Goal: Check status

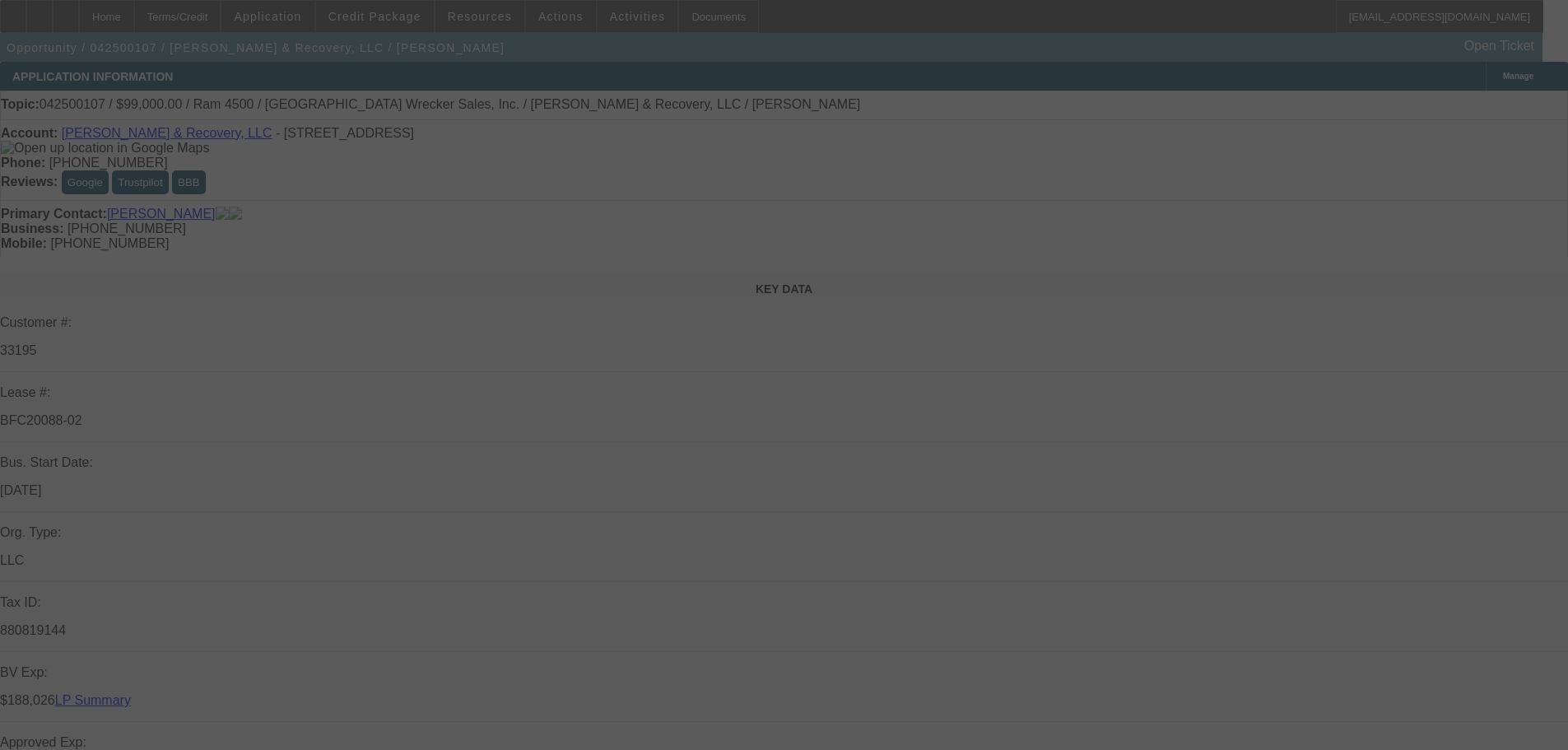
select select "0"
select select "2"
select select "0"
select select "6"
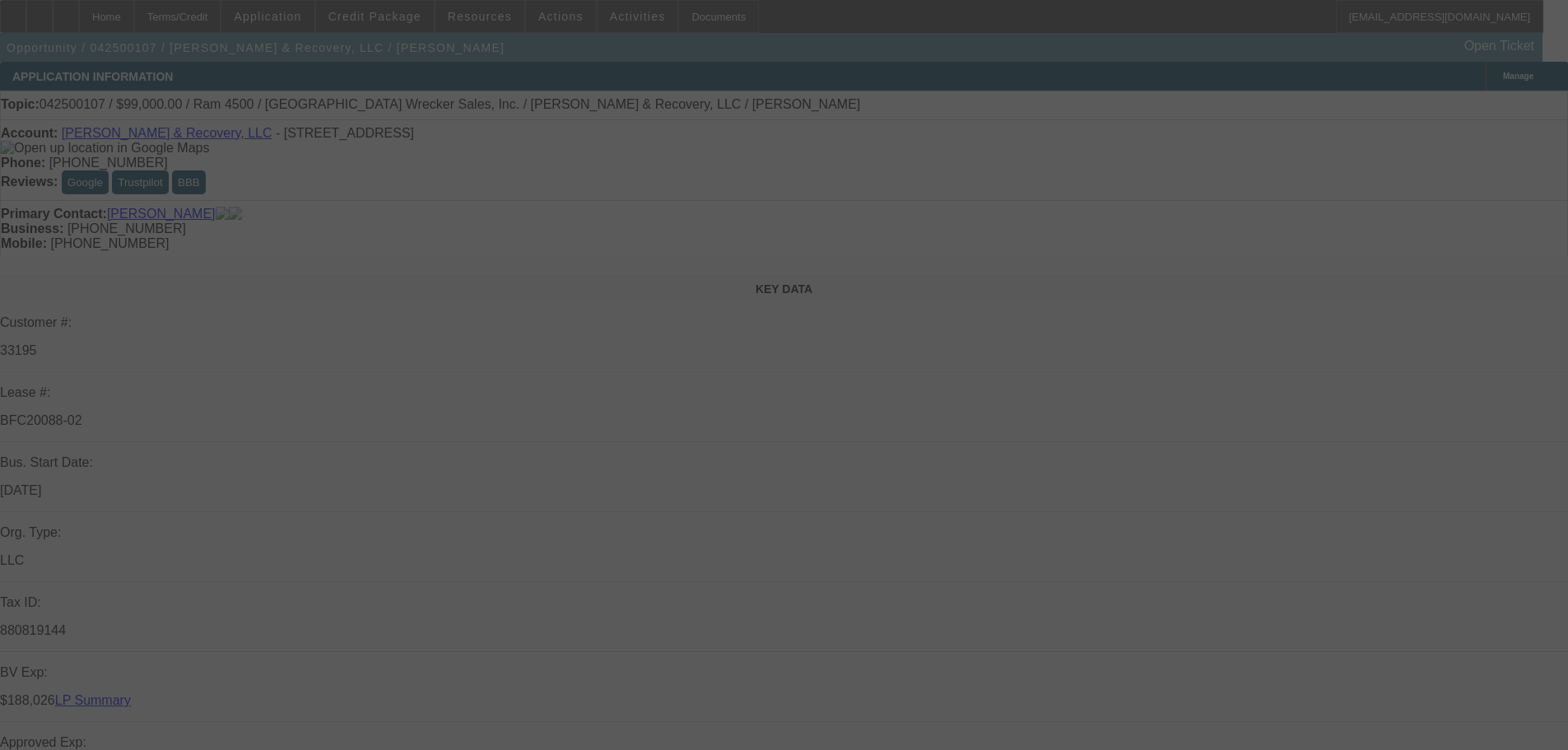
select select "0.1"
select select "2"
select select "0"
select select "6"
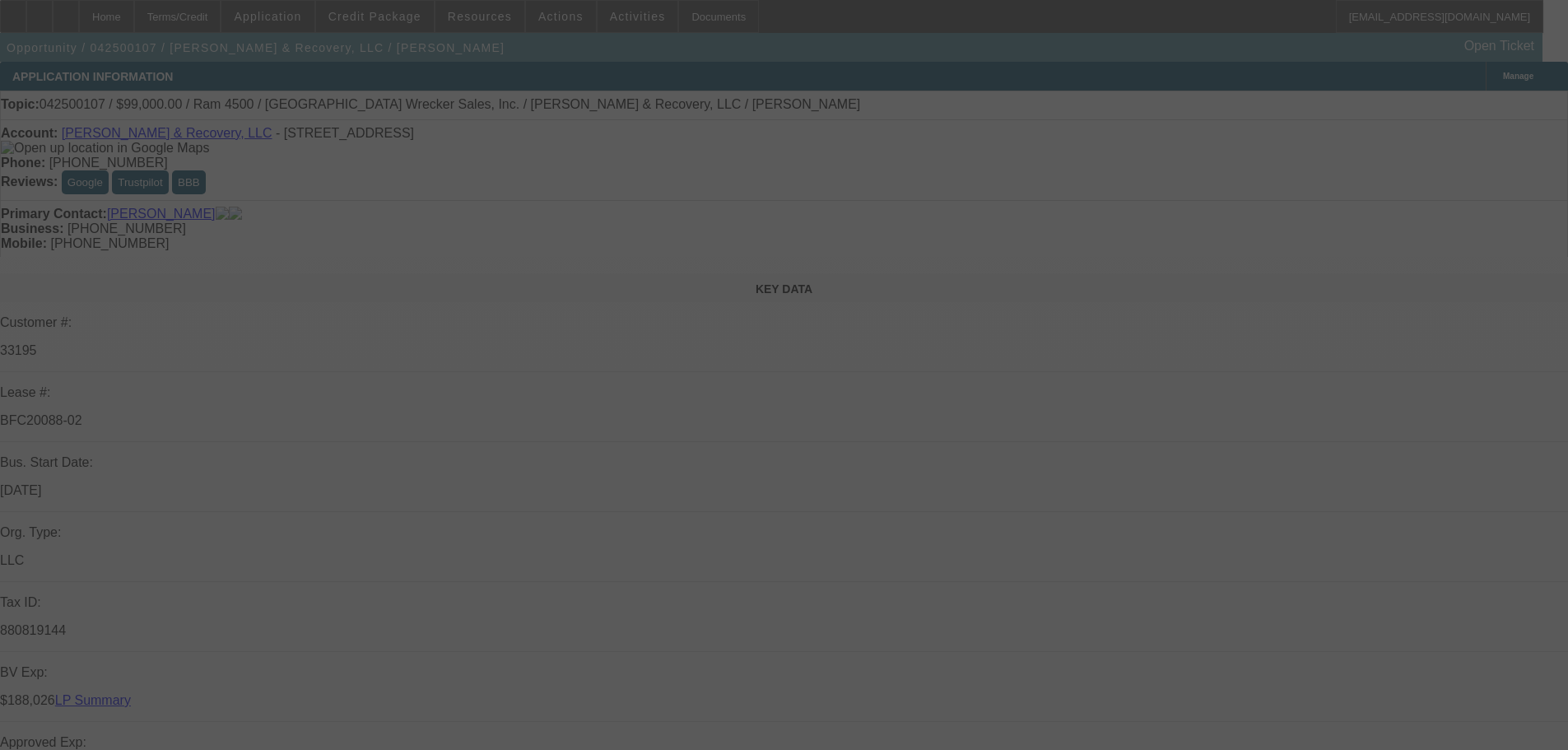
select select "0"
select select "2"
select select "0.1"
select select "4"
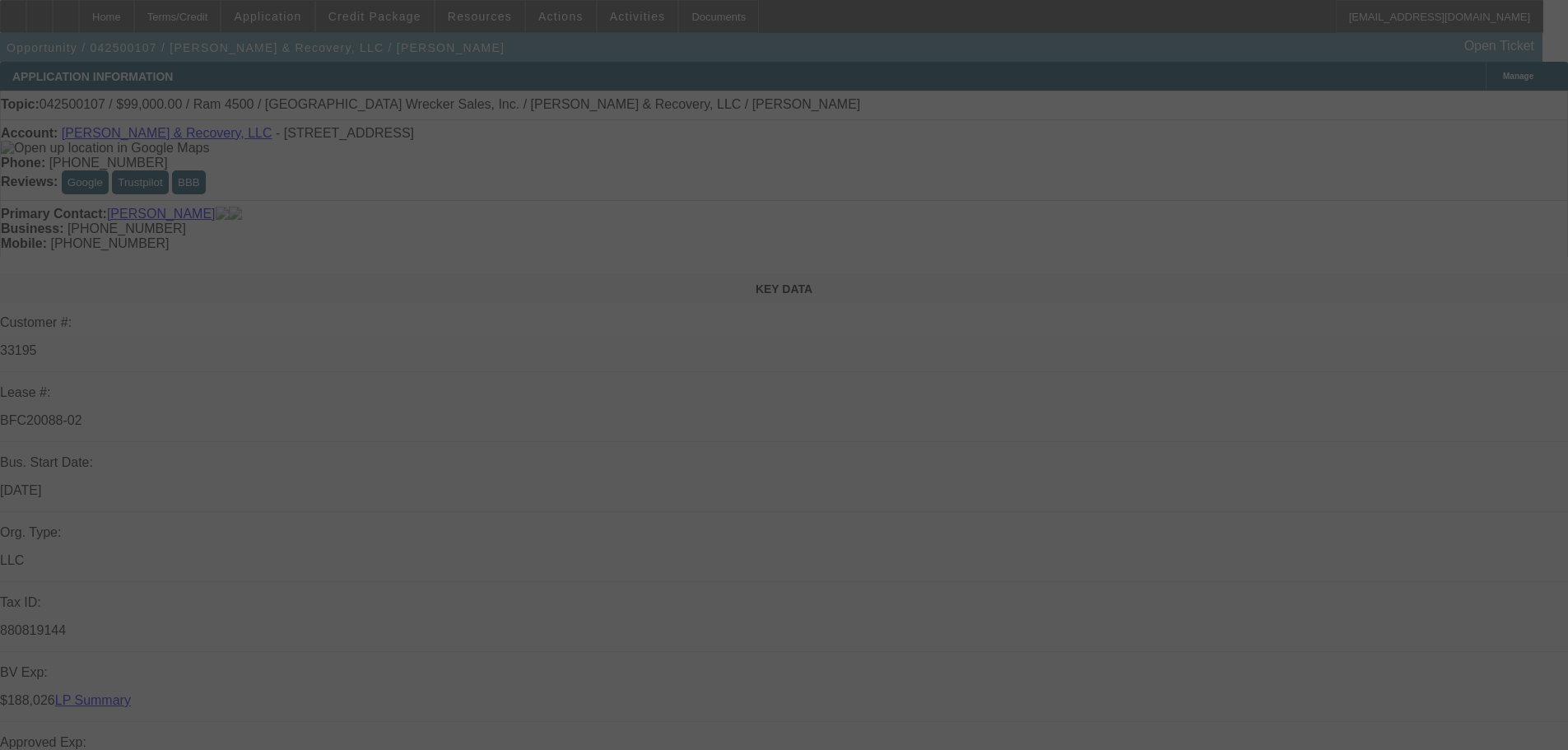
select select "0.1"
select select "2"
select select "0.1"
select select "4"
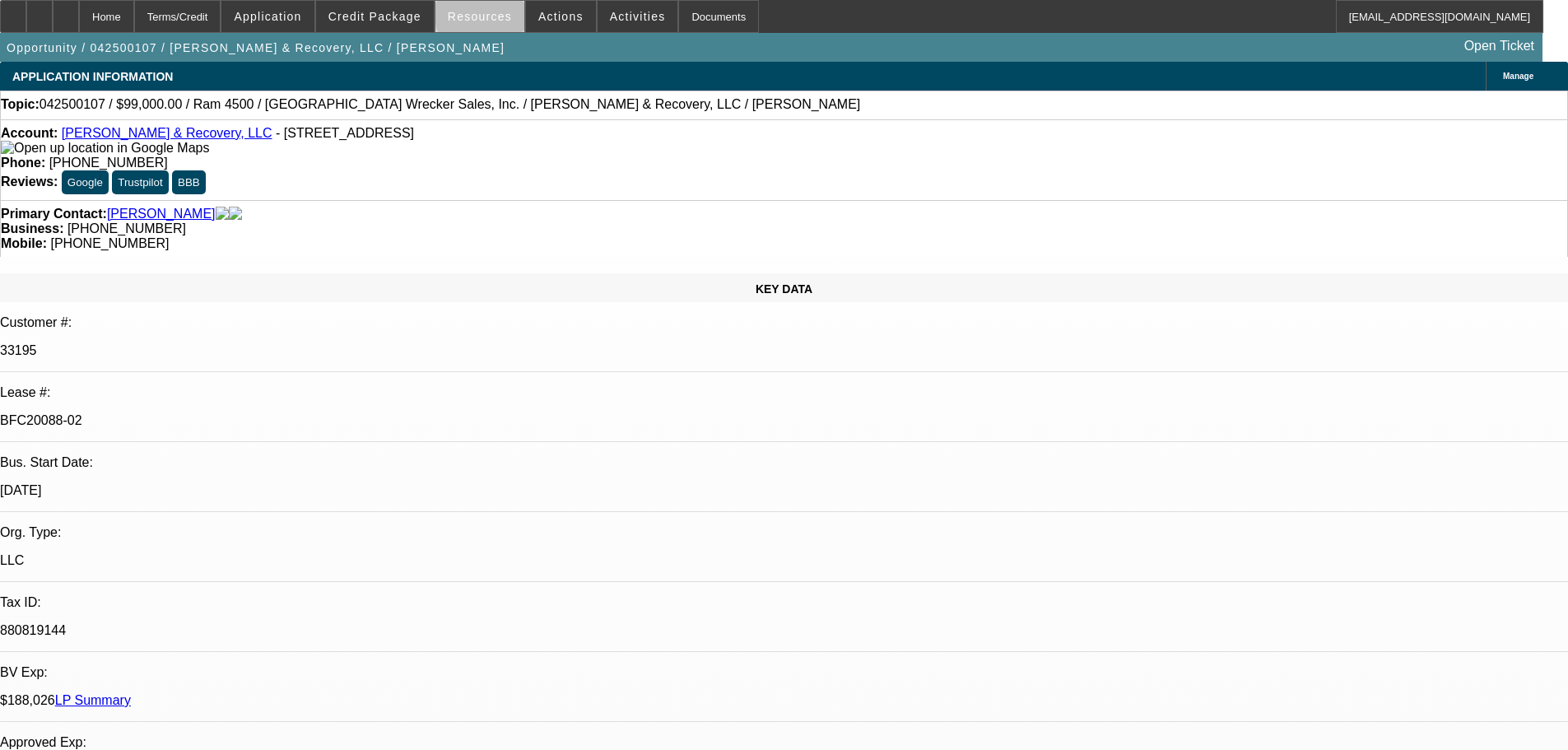
click at [498, 14] on span "Resources" at bounding box center [480, 16] width 64 height 13
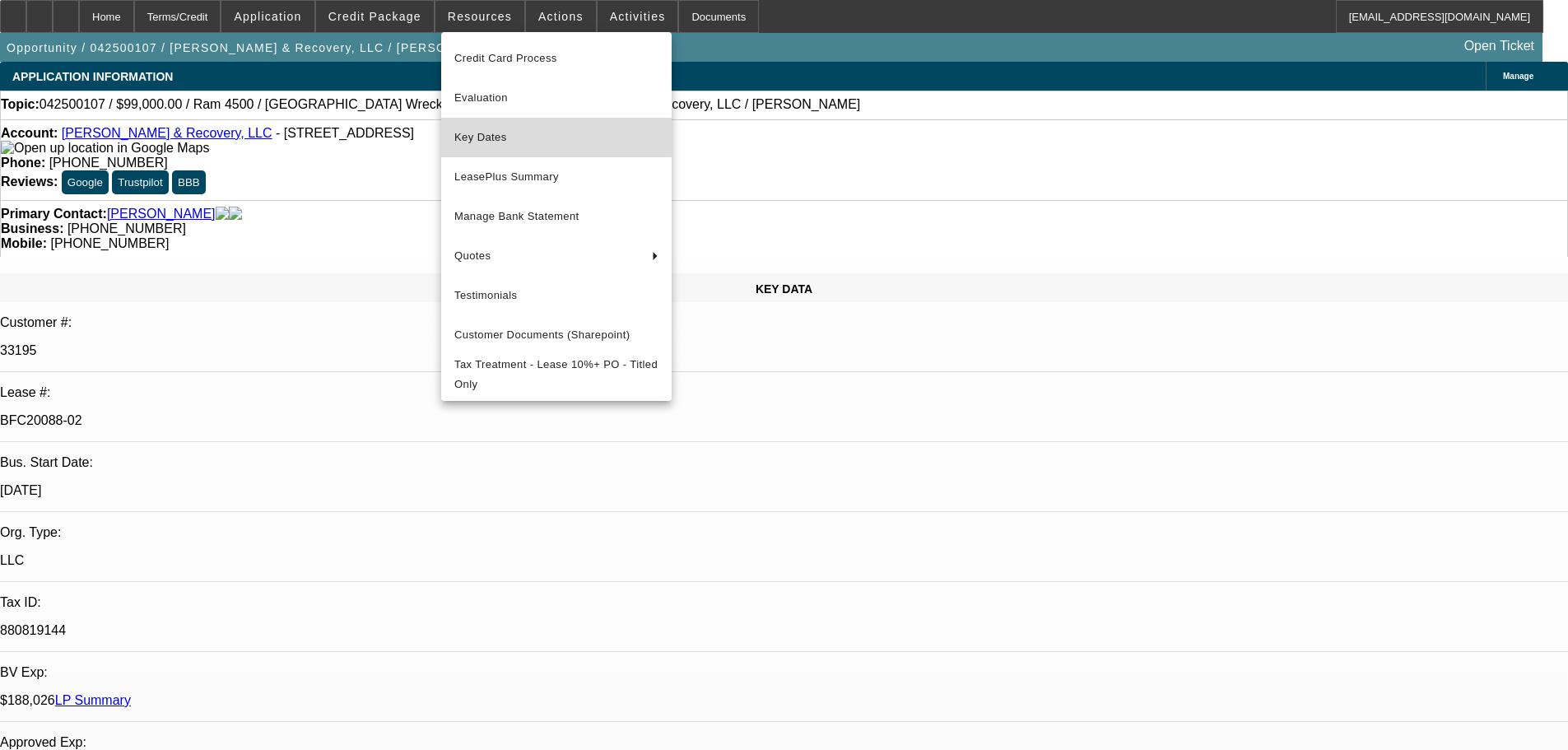
click at [484, 136] on span "Key Dates" at bounding box center [557, 137] width 204 height 20
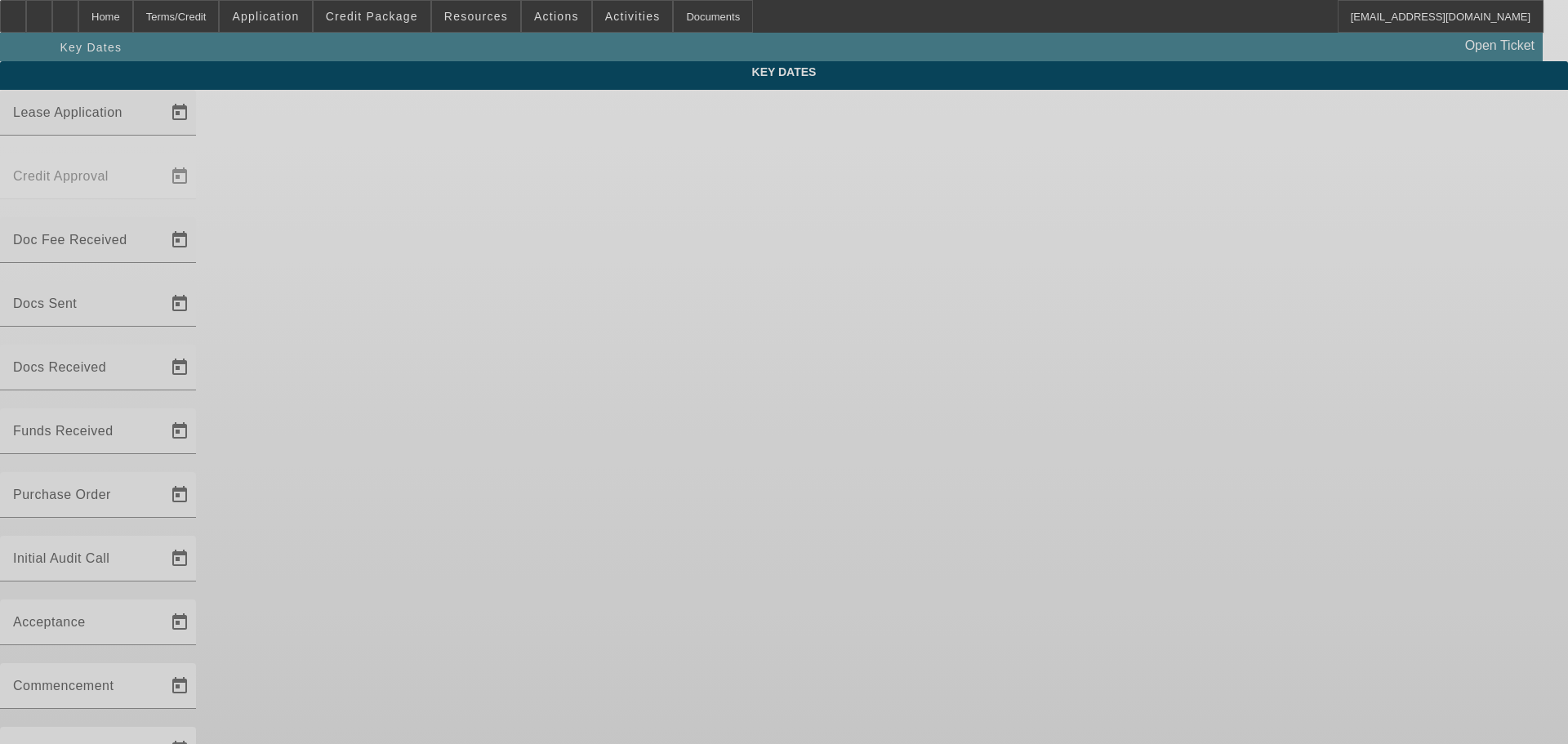
type input "[DATE]"
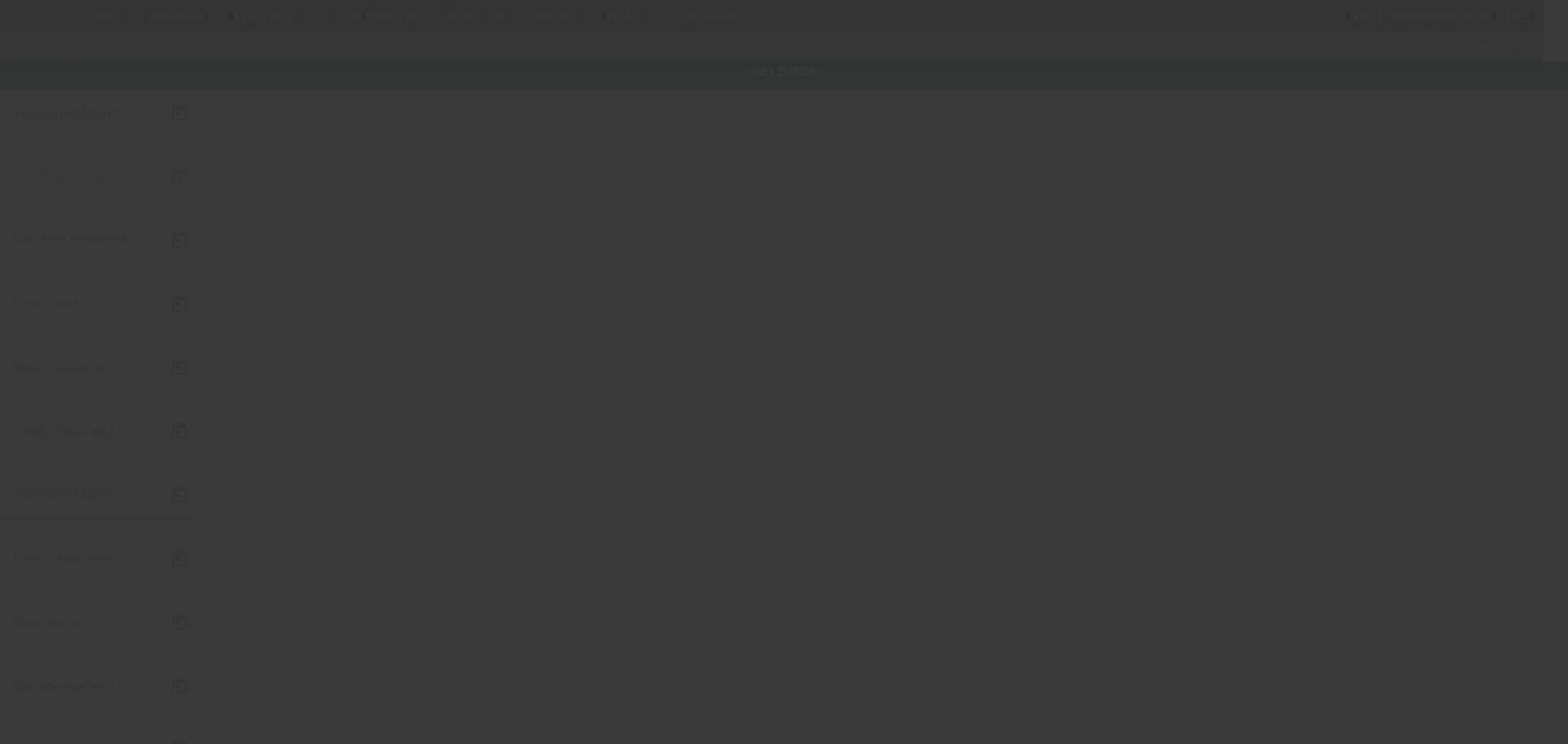
type input "[DATE]"
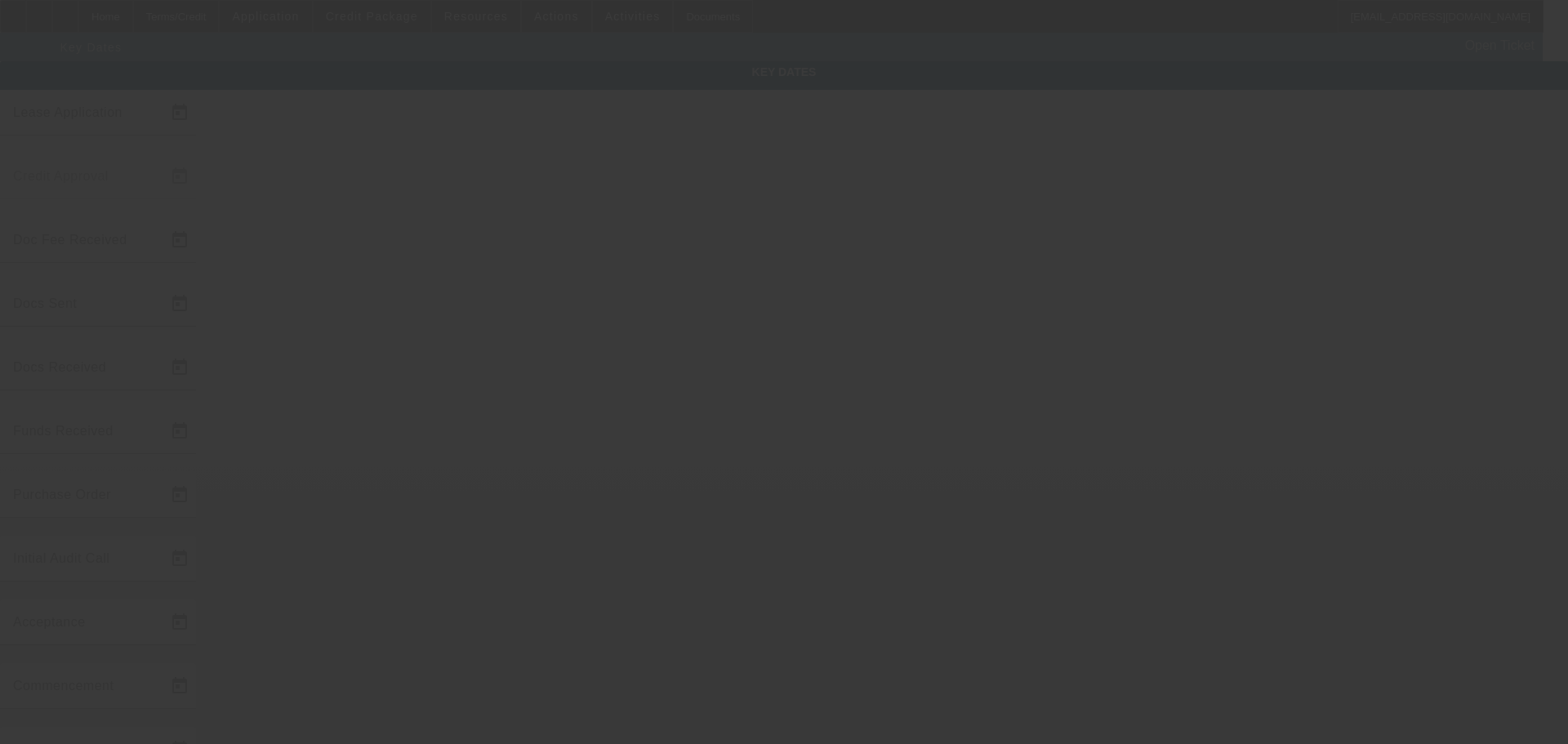
type input "[DATE]"
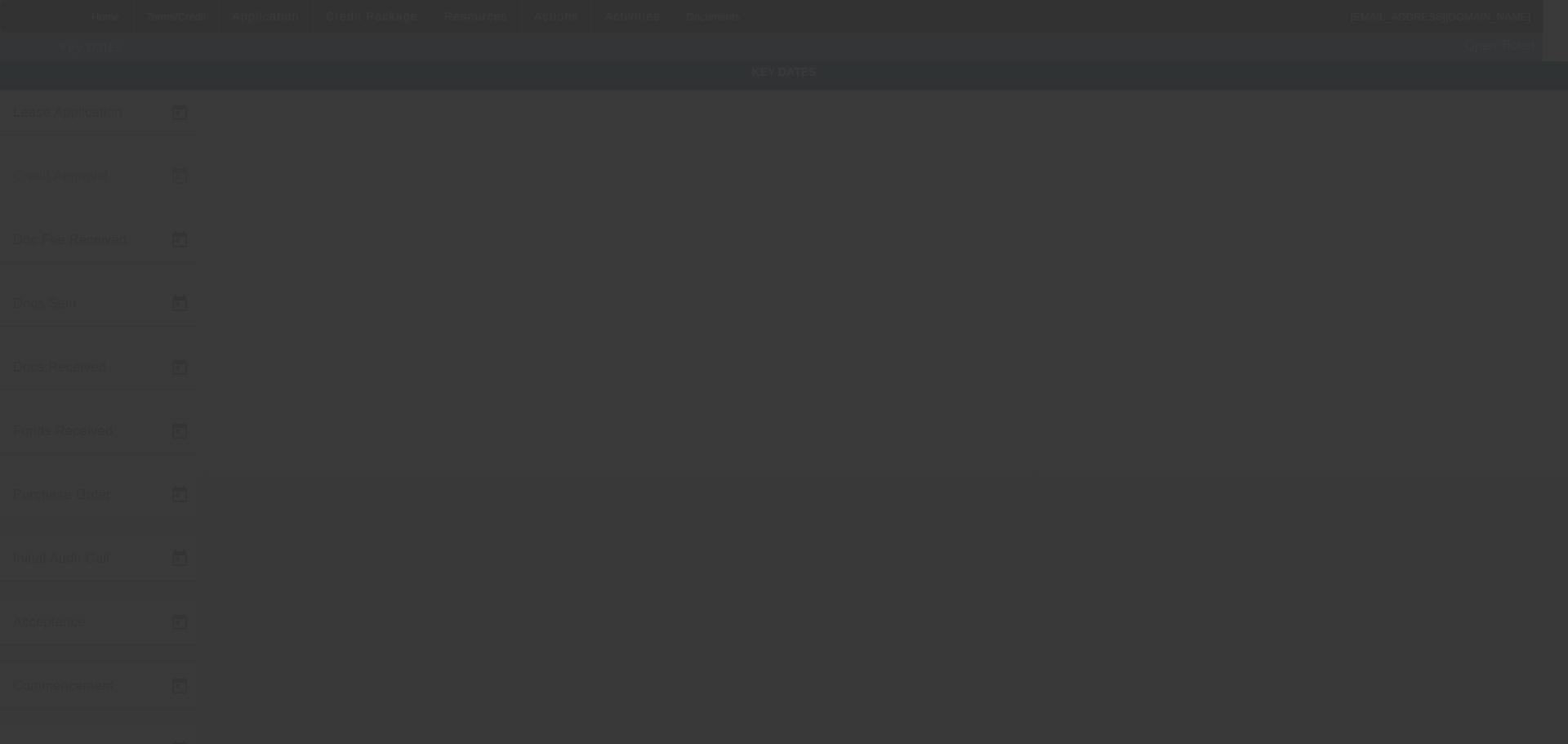
type input "[DATE]"
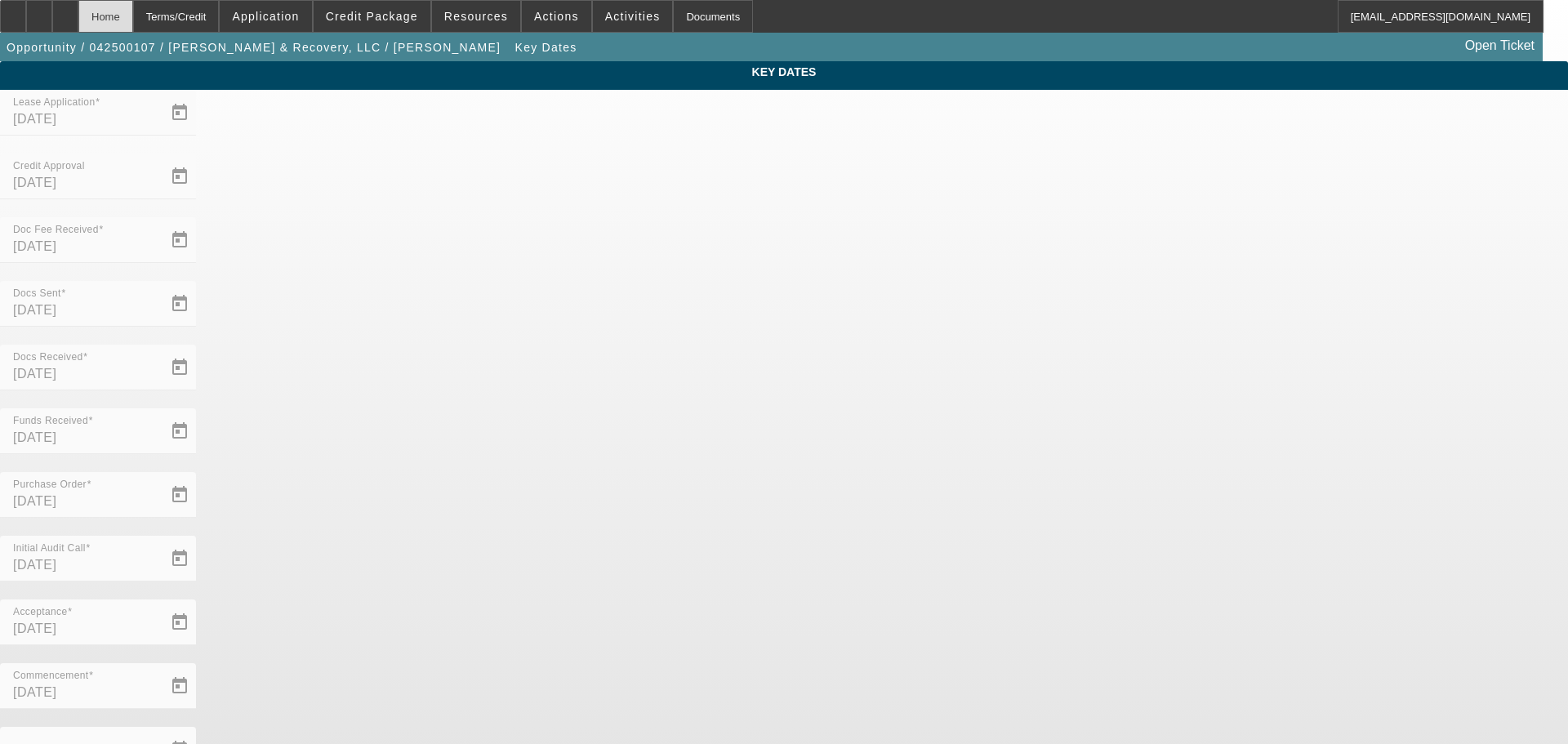
click at [133, 22] on div "Home" at bounding box center [105, 16] width 54 height 32
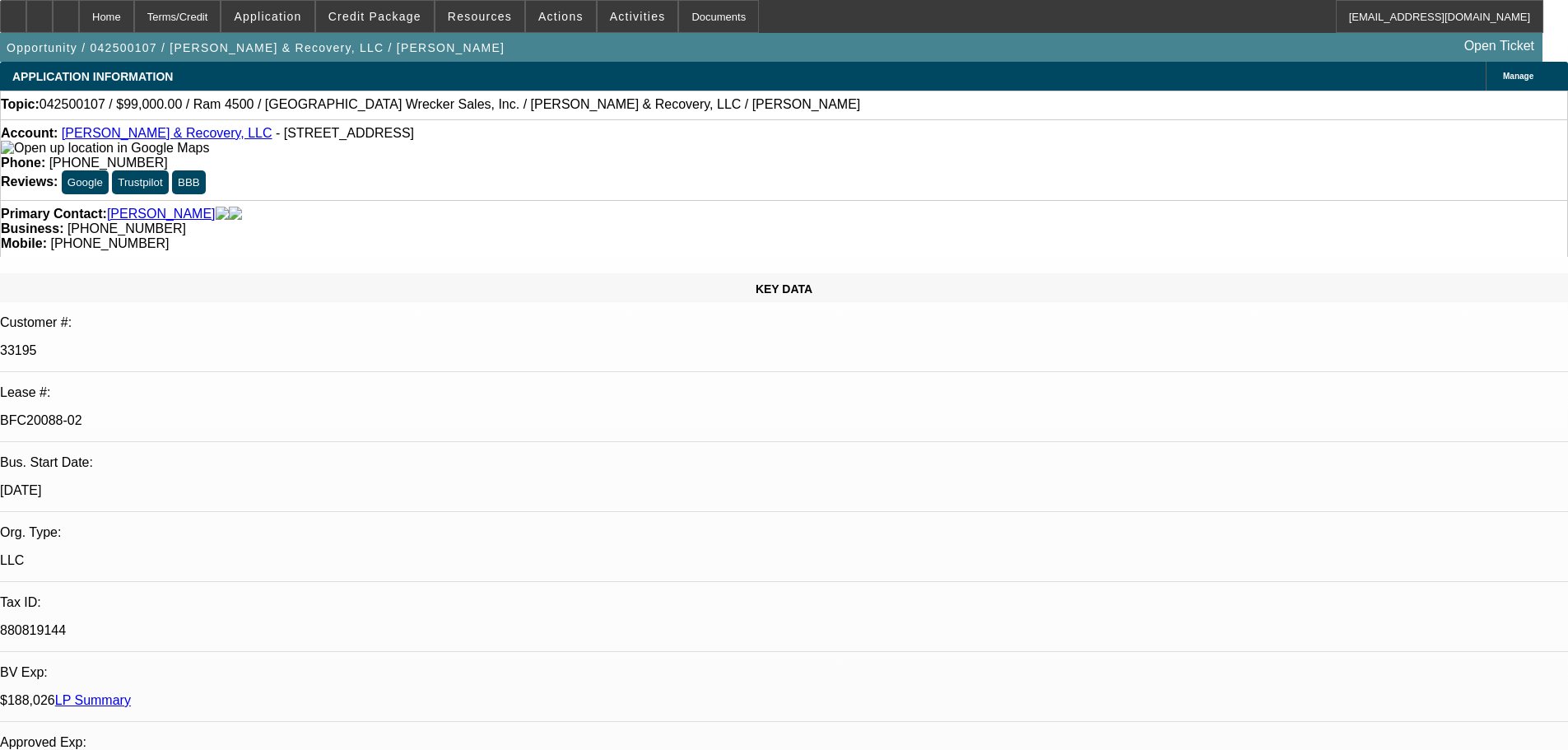
select select "0"
select select "2"
select select "0"
select select "6"
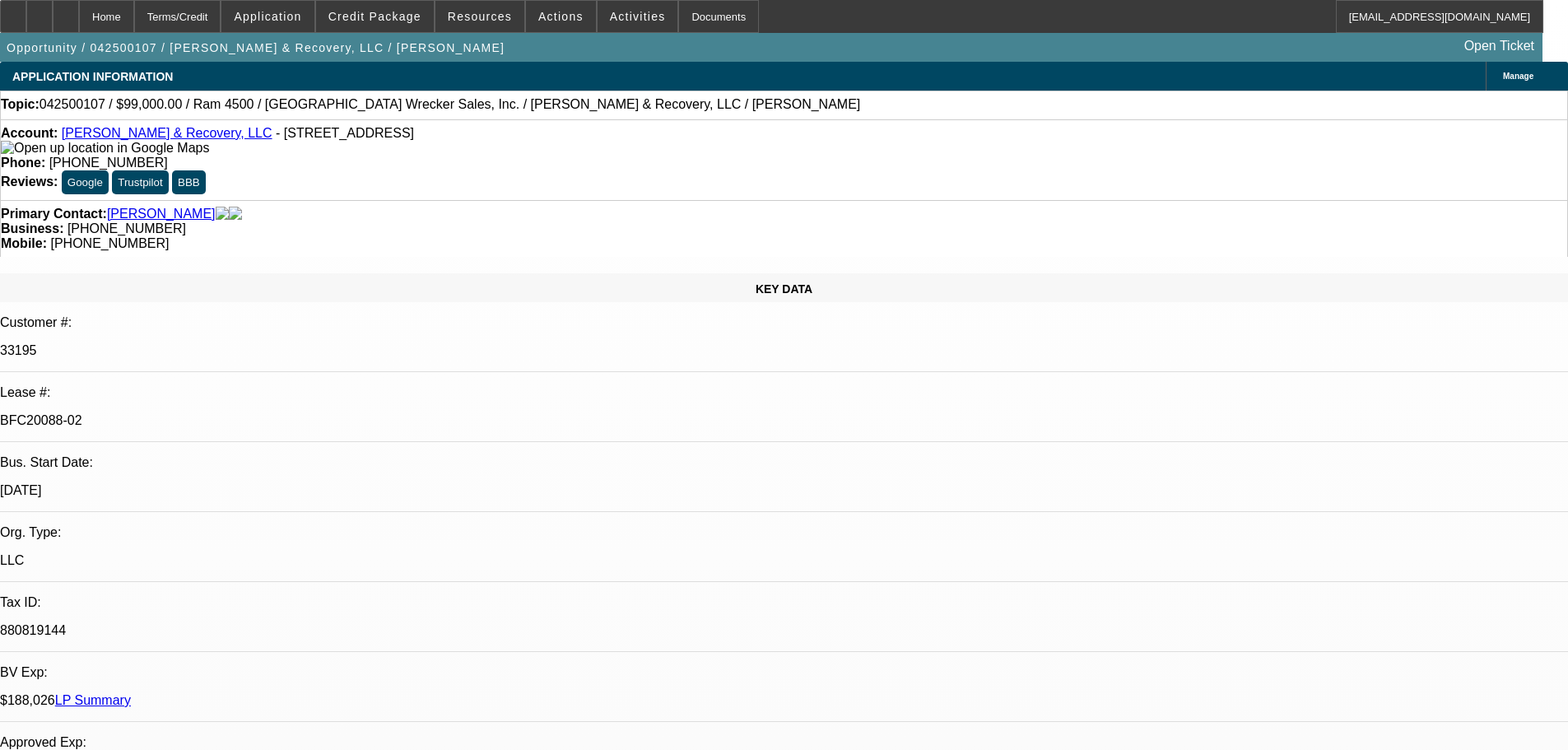
select select "0.1"
select select "2"
select select "0"
select select "6"
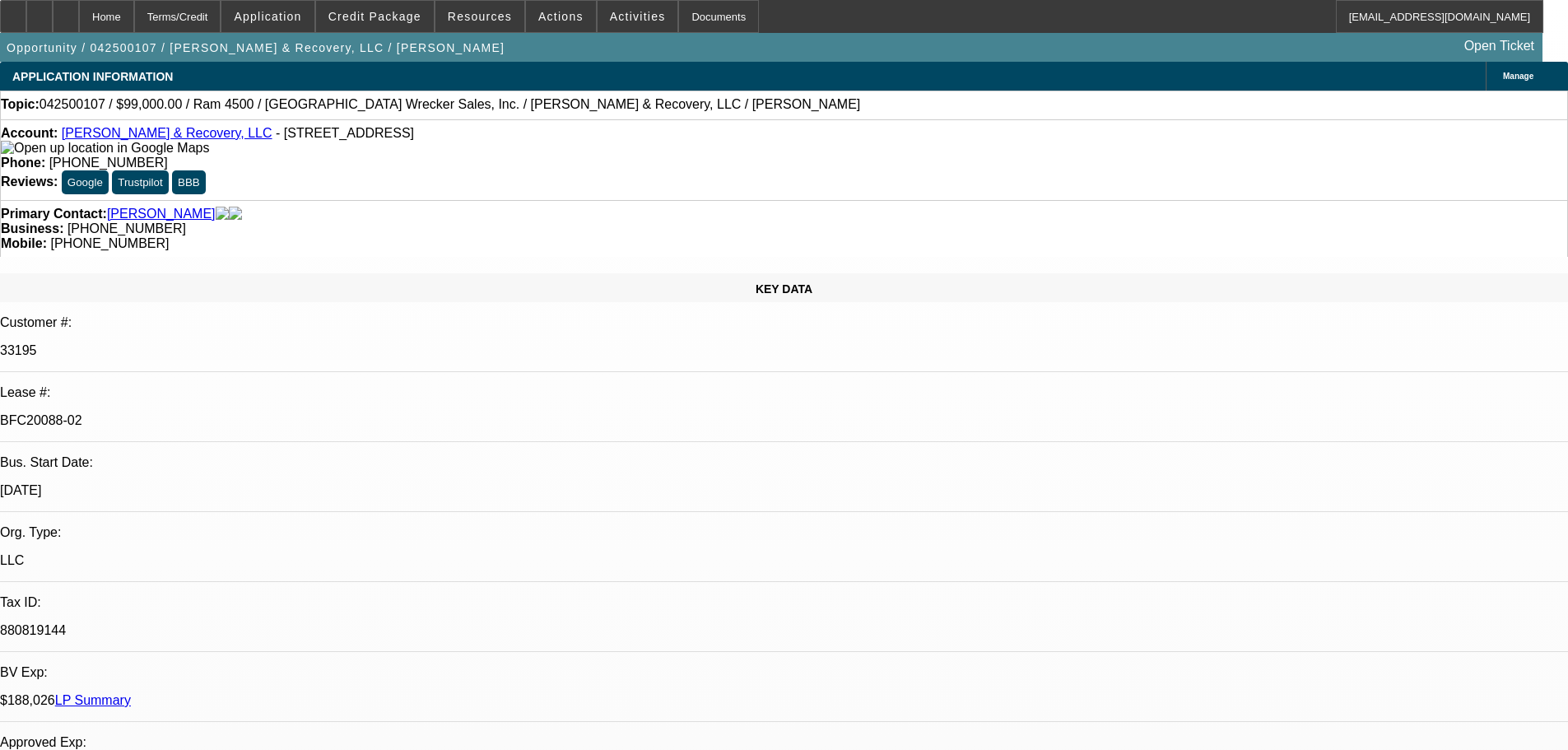
select select "0"
select select "2"
select select "0.1"
select select "4"
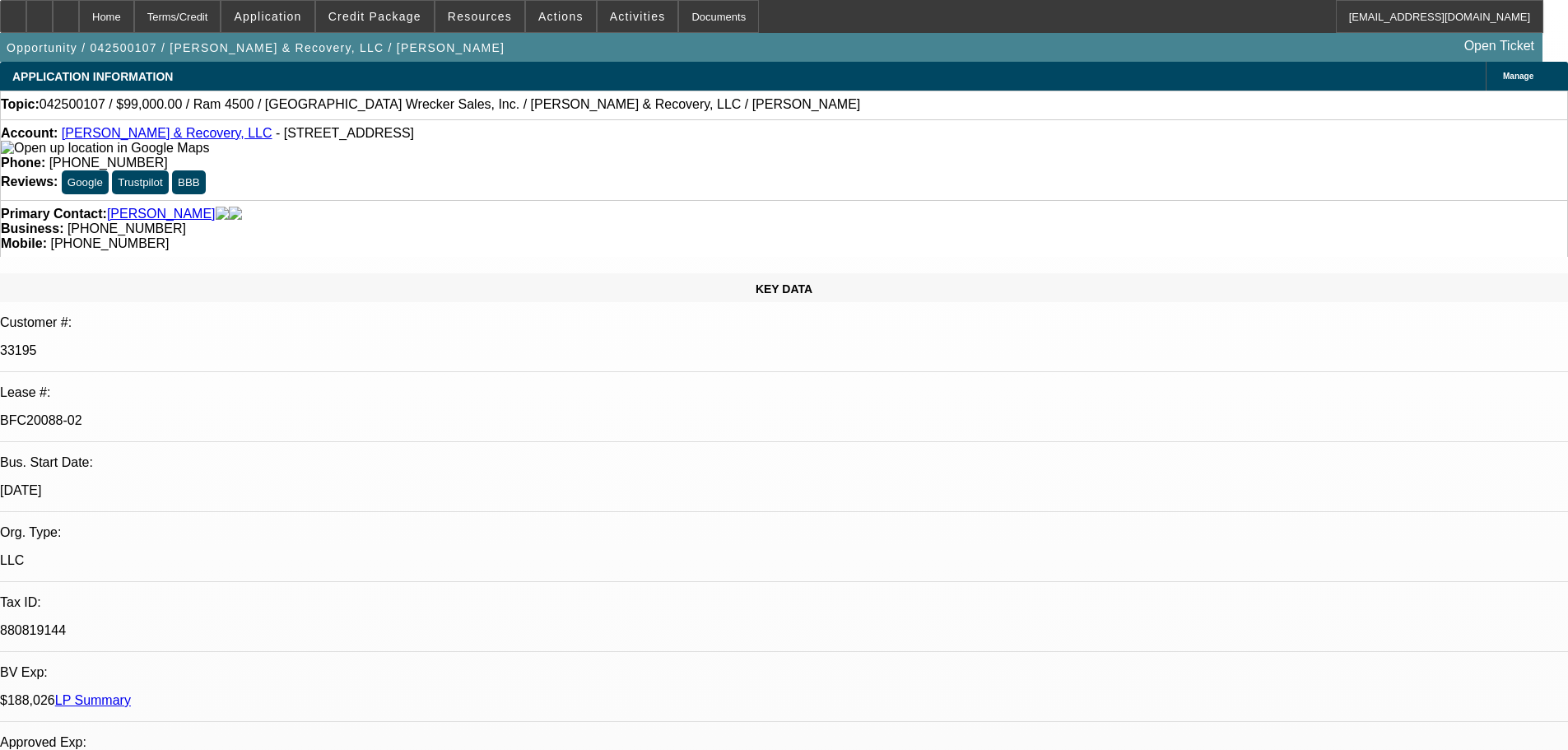
select select "0.1"
select select "2"
select select "0.1"
select select "4"
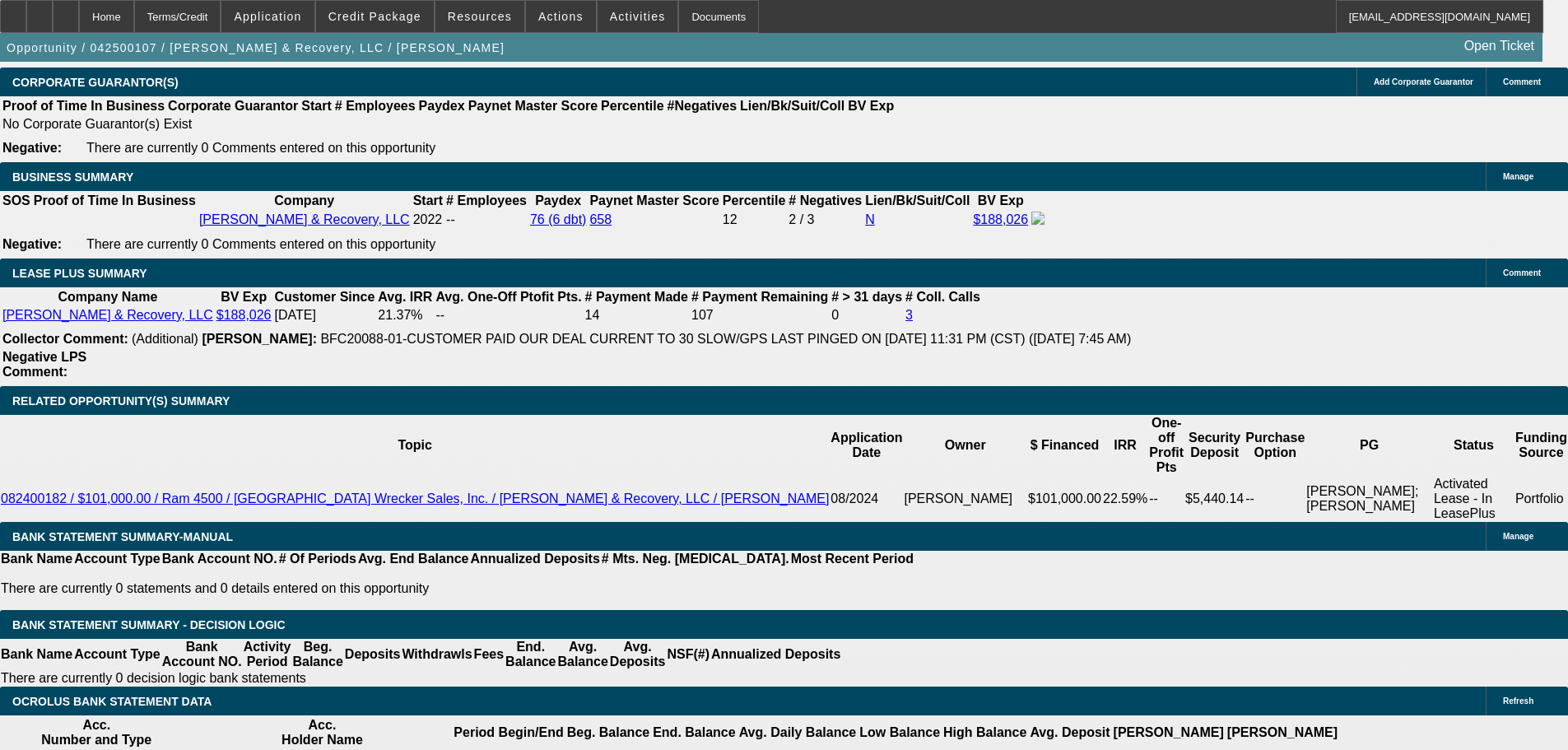
scroll to position [2715, 0]
